Goal: Check status

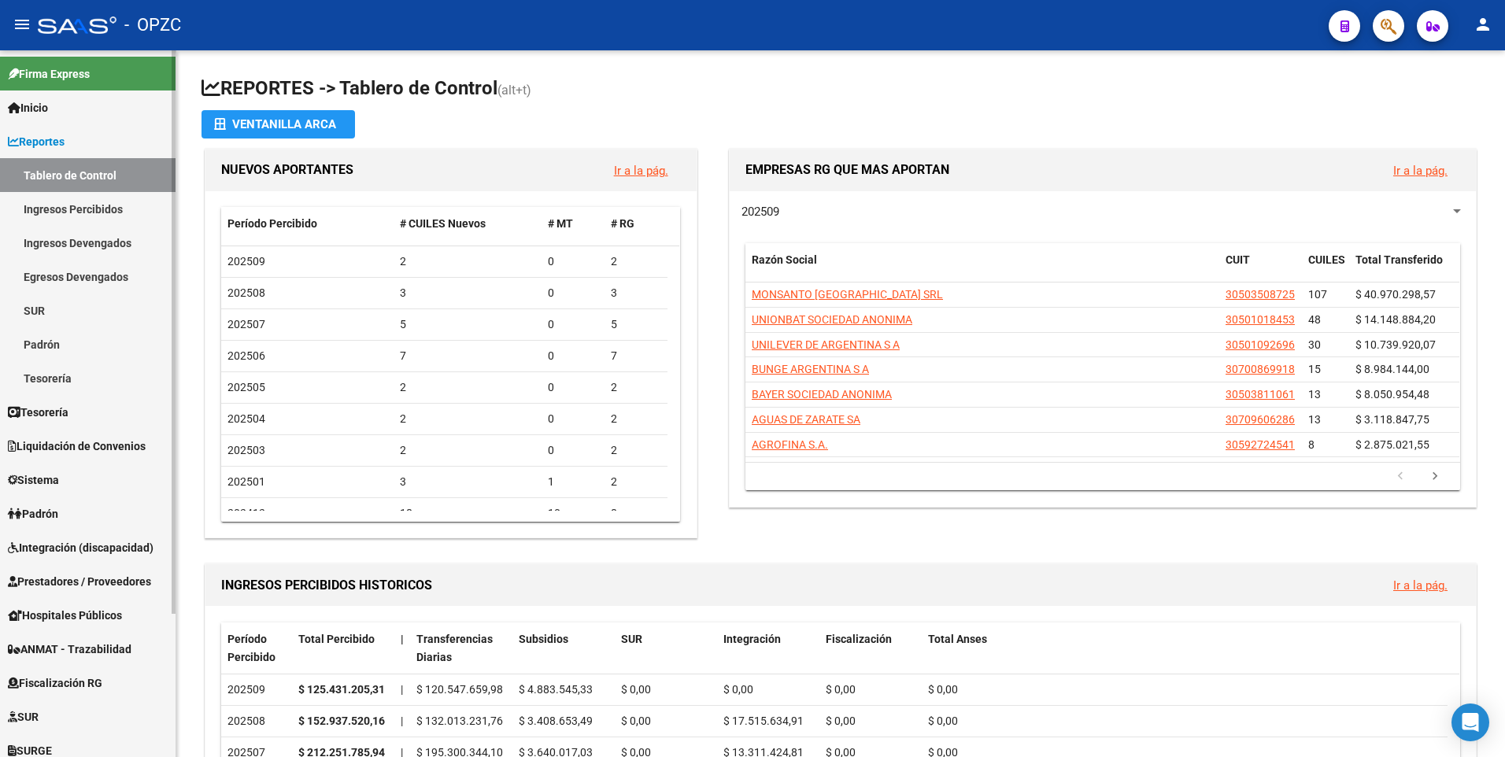
click at [54, 137] on span "Reportes" at bounding box center [36, 141] width 57 height 17
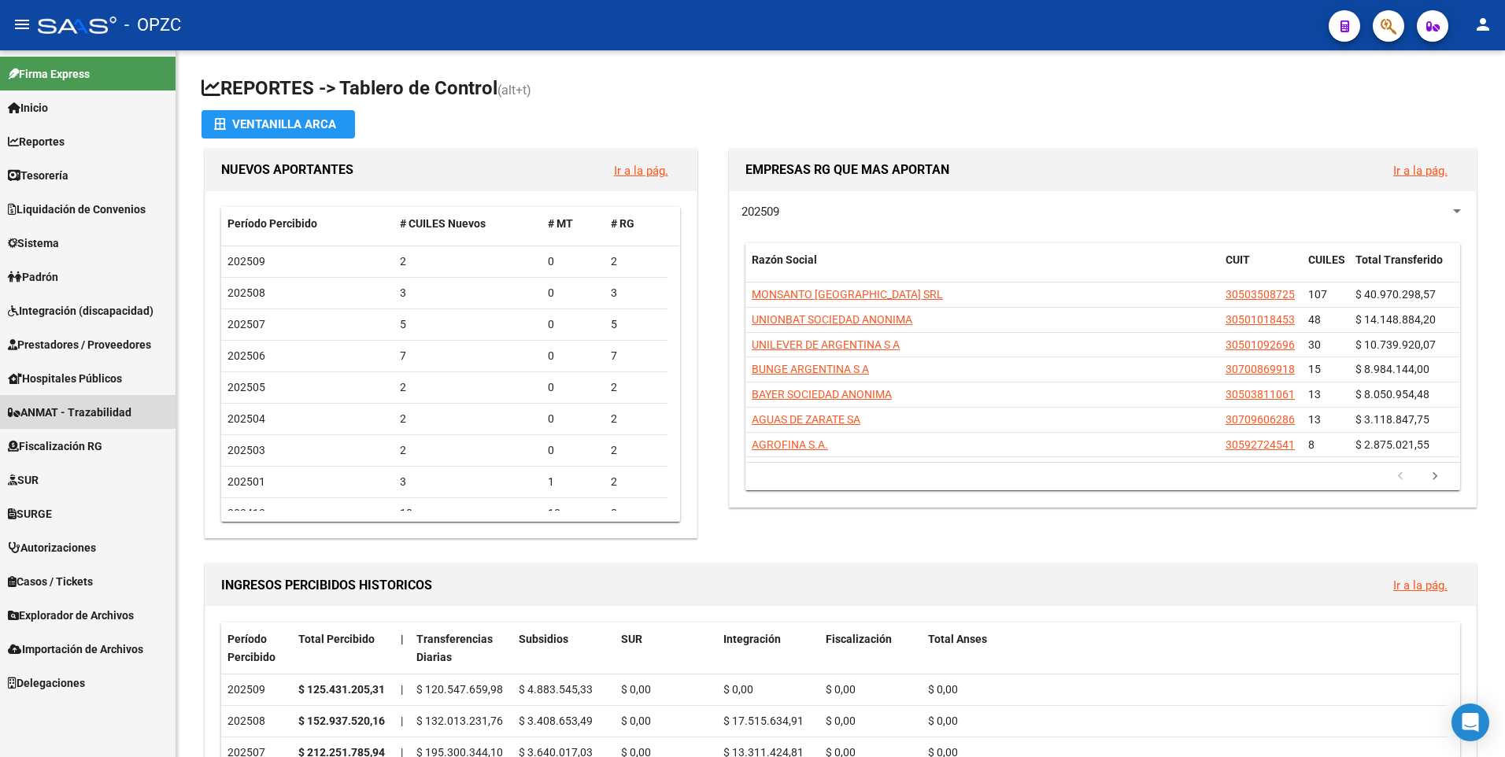
click at [75, 404] on span "ANMAT - Trazabilidad" at bounding box center [70, 412] width 124 height 17
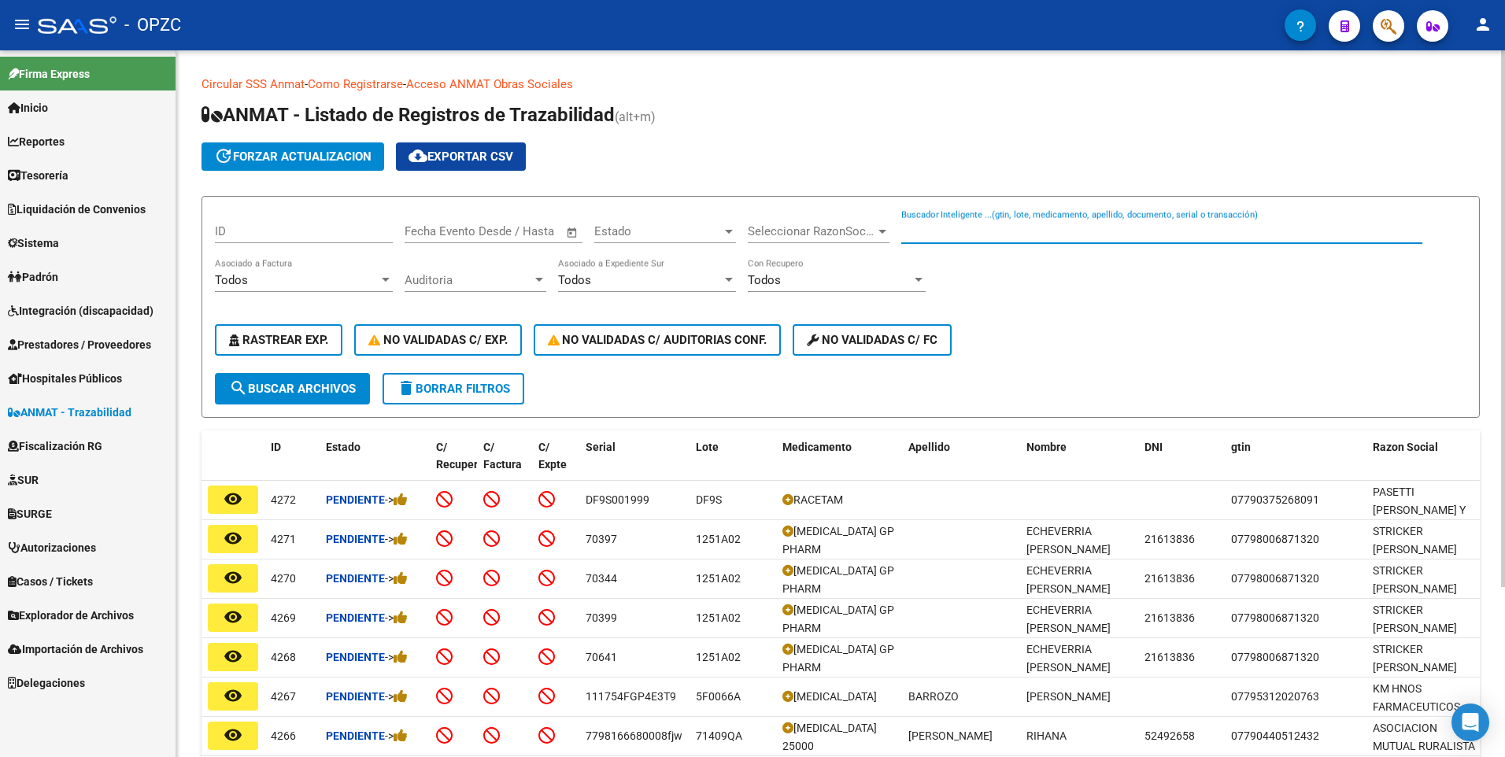
click at [935, 227] on input "Buscador Inteligente ...(gtin, lote, medicamento, apellido, documento, serial o…" at bounding box center [1161, 231] width 521 height 14
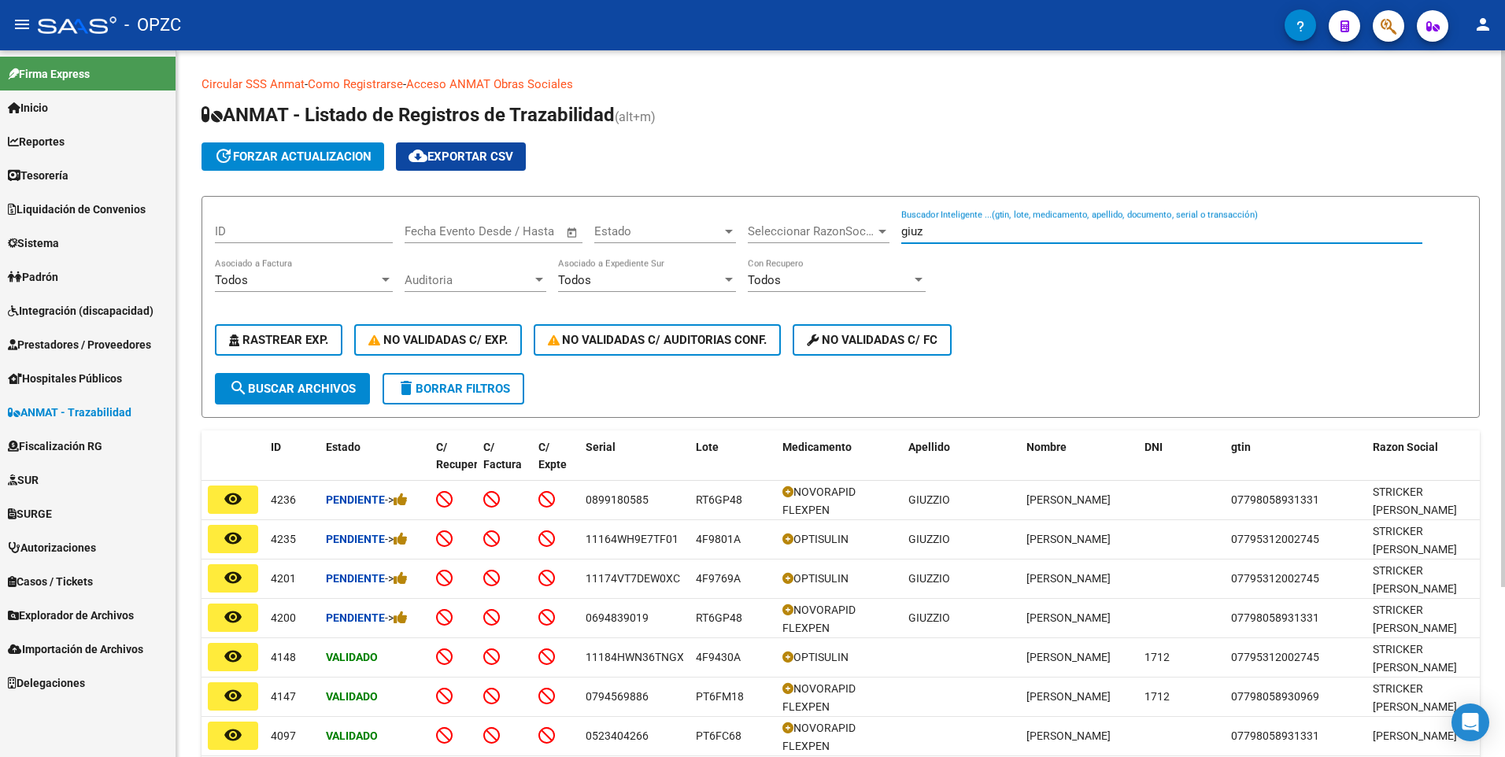
drag, startPoint x: 906, startPoint y: 232, endPoint x: 887, endPoint y: 231, distance: 18.9
click at [887, 231] on div "ID Fecha inicio – Fecha fin Fecha Evento Desde / Hasta Estado Estado Selecciona…" at bounding box center [840, 291] width 1251 height 164
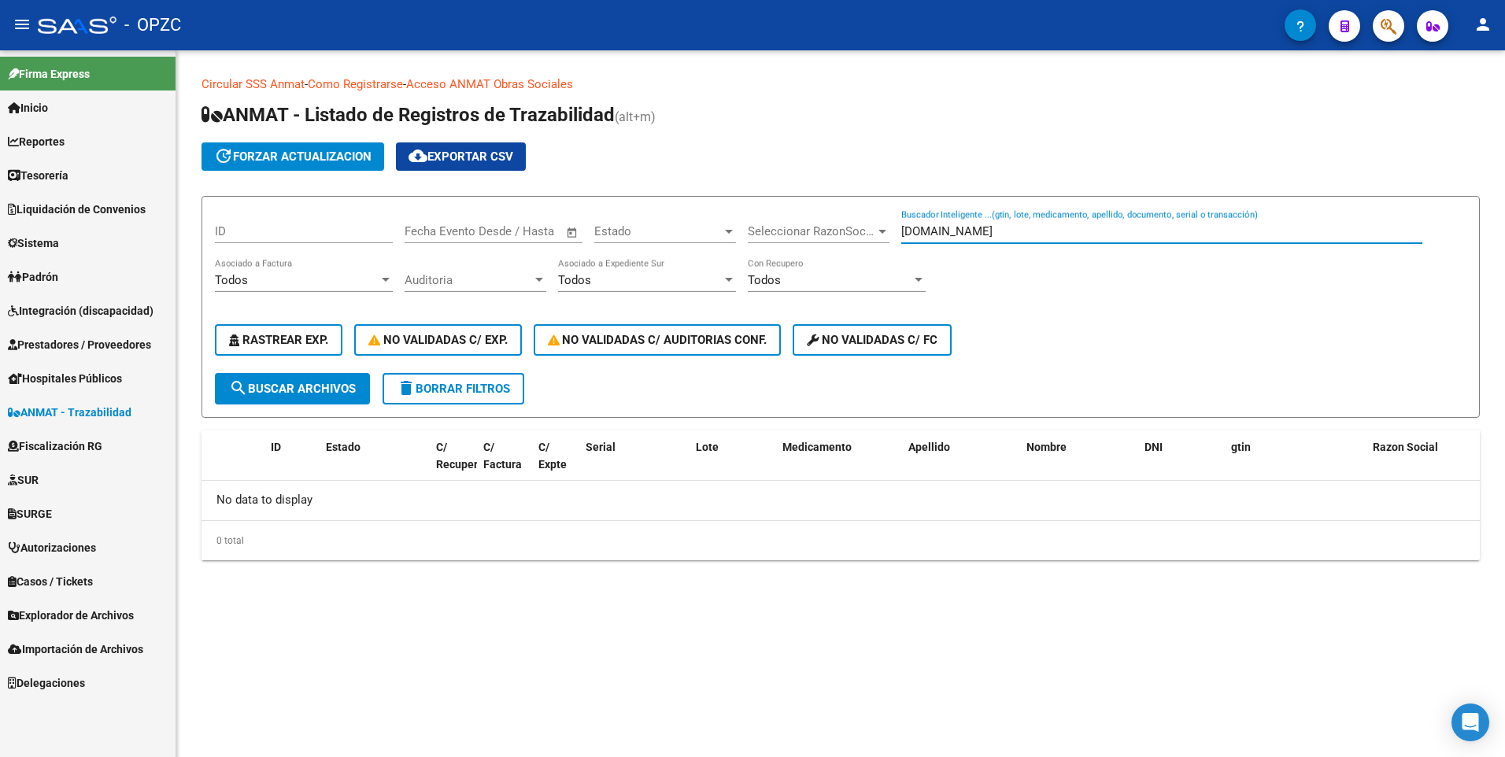
drag, startPoint x: 921, startPoint y: 235, endPoint x: 913, endPoint y: 236, distance: 8.7
click at [913, 236] on input "[DOMAIN_NAME]" at bounding box center [1161, 231] width 521 height 14
type input "m"
type input "M"
click at [952, 231] on input "Buscador Inteligente ...(gtin, lote, medicamento, apellido, documento, serial o…" at bounding box center [1161, 231] width 521 height 14
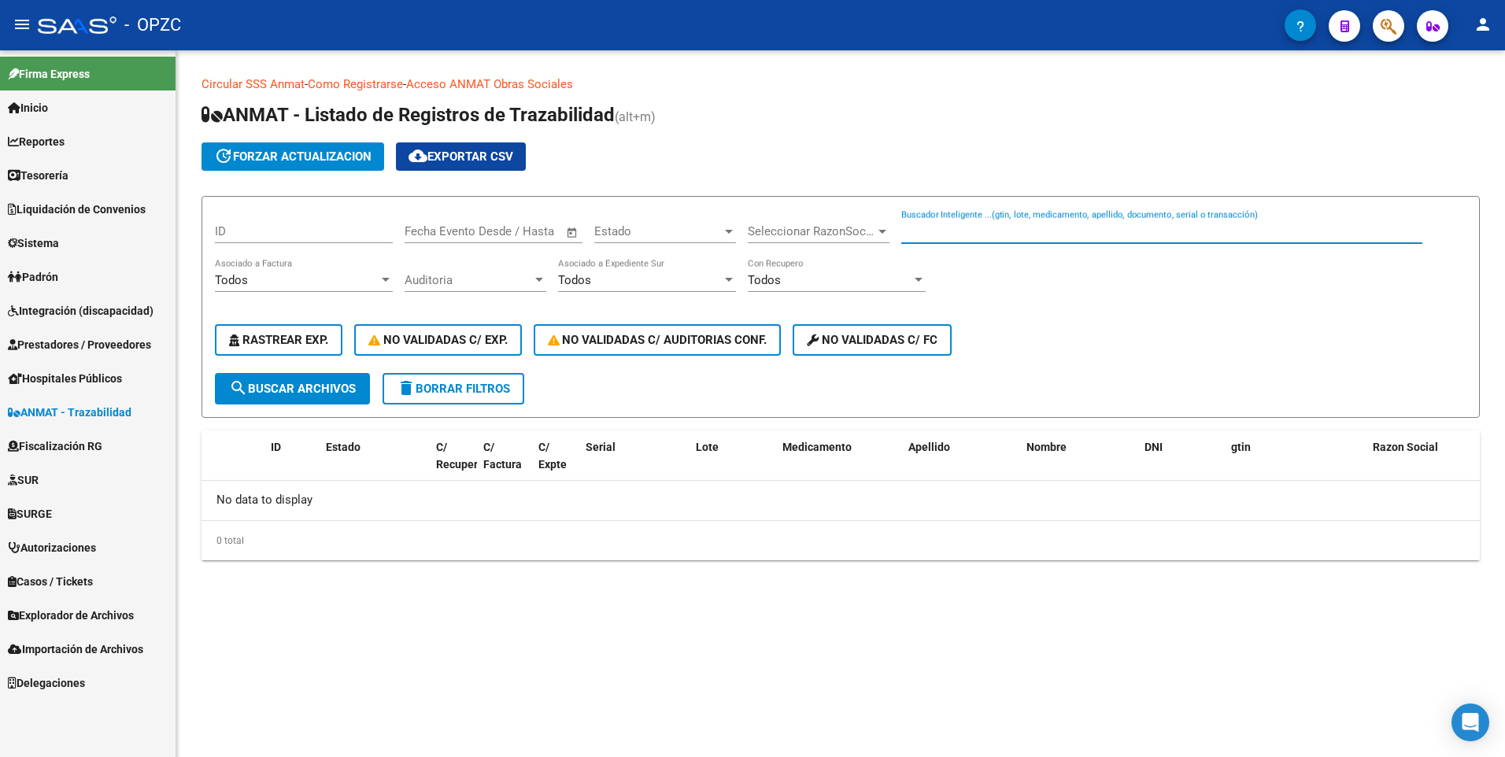
click at [997, 270] on div "ID Fecha inicio – Fecha fin Fecha Evento Desde / Hasta Estado Estado Selecciona…" at bounding box center [840, 291] width 1251 height 164
click at [974, 234] on input "Buscador Inteligente ...(gtin, lote, medicamento, apellido, documento, serial o…" at bounding box center [1161, 231] width 521 height 14
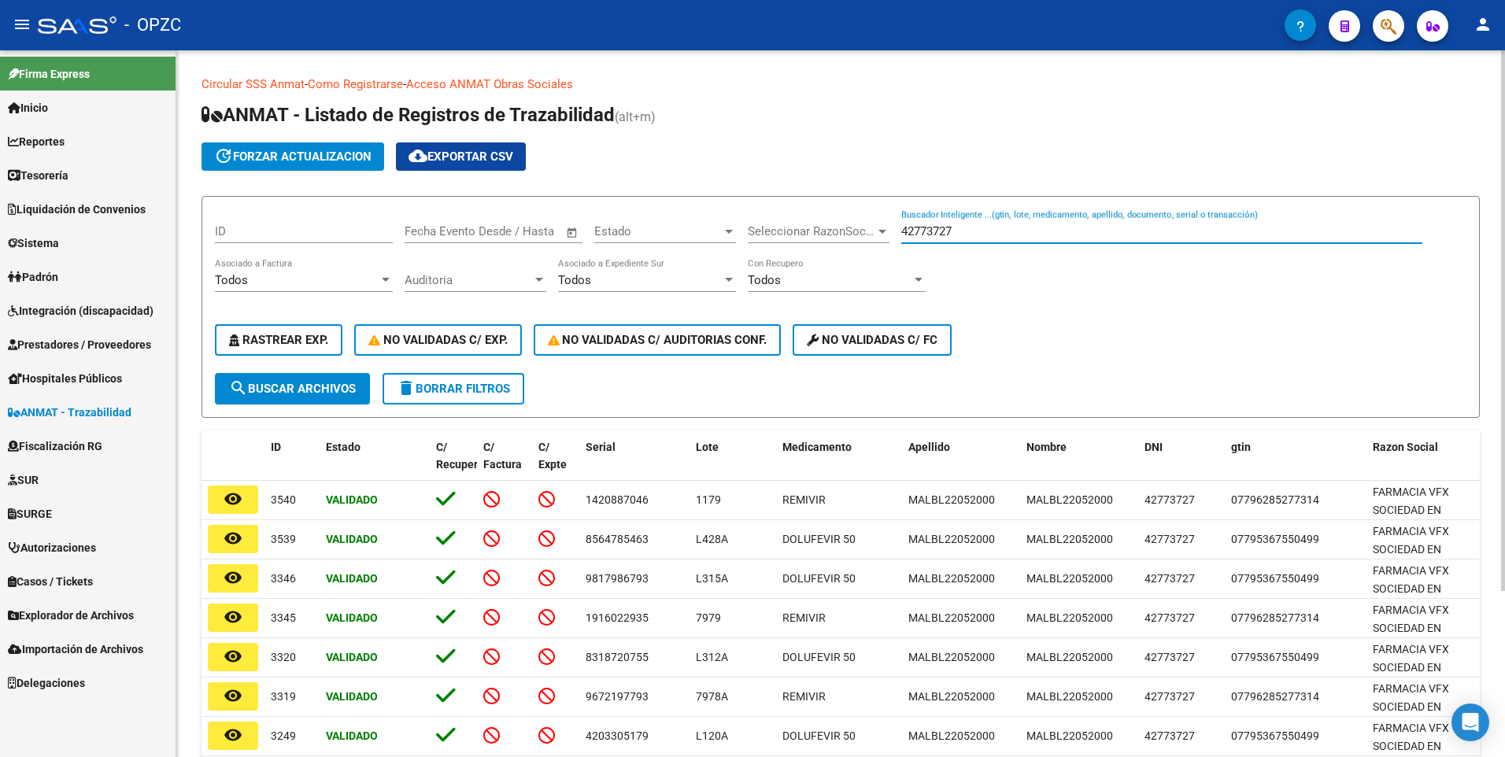
drag, startPoint x: 962, startPoint y: 227, endPoint x: 842, endPoint y: 216, distance: 120.1
click at [843, 216] on div "ID Fecha inicio – Fecha fin Fecha Evento Desde / Hasta Estado Estado Selecciona…" at bounding box center [840, 291] width 1251 height 164
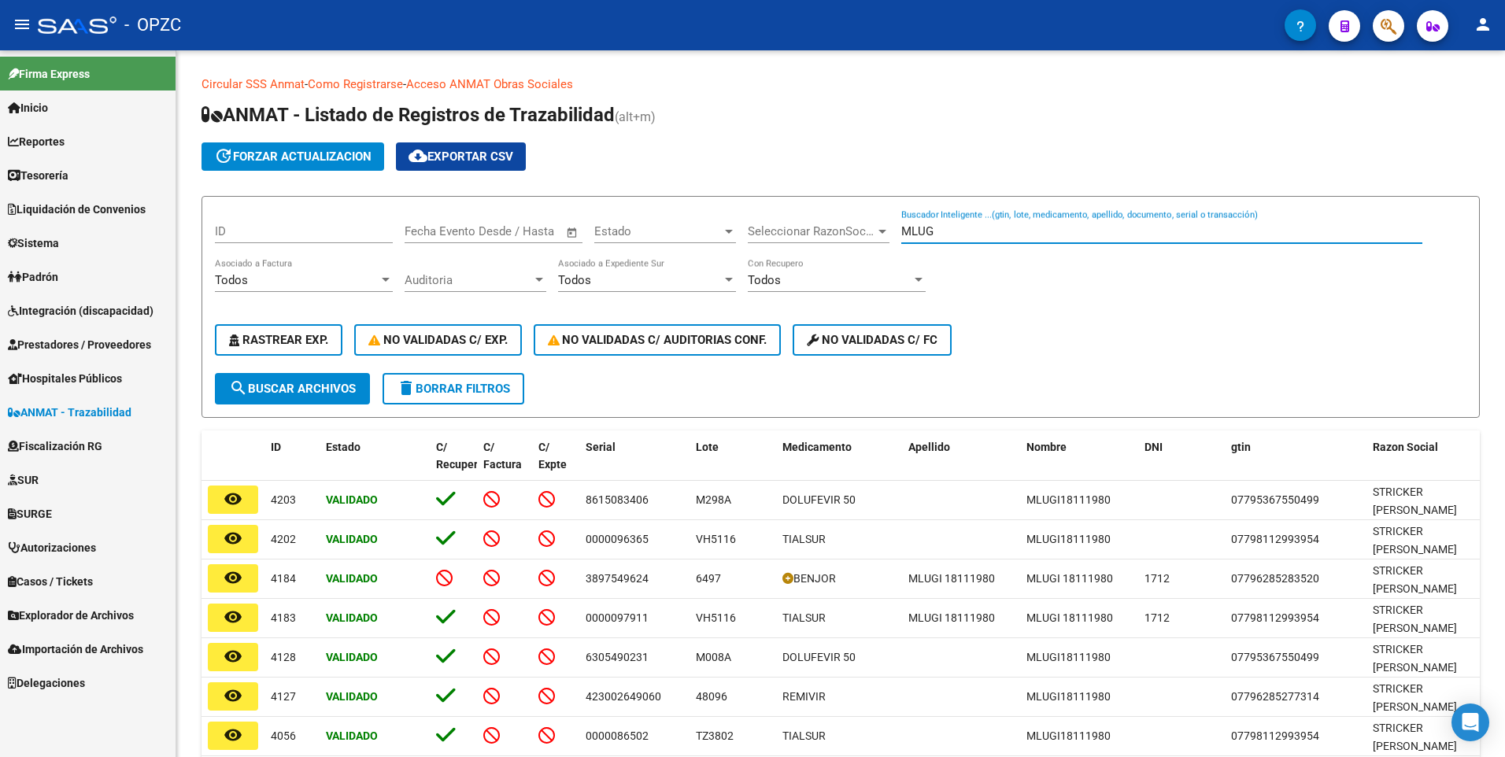
type input "MLUG"
